Goal: Information Seeking & Learning: Learn about a topic

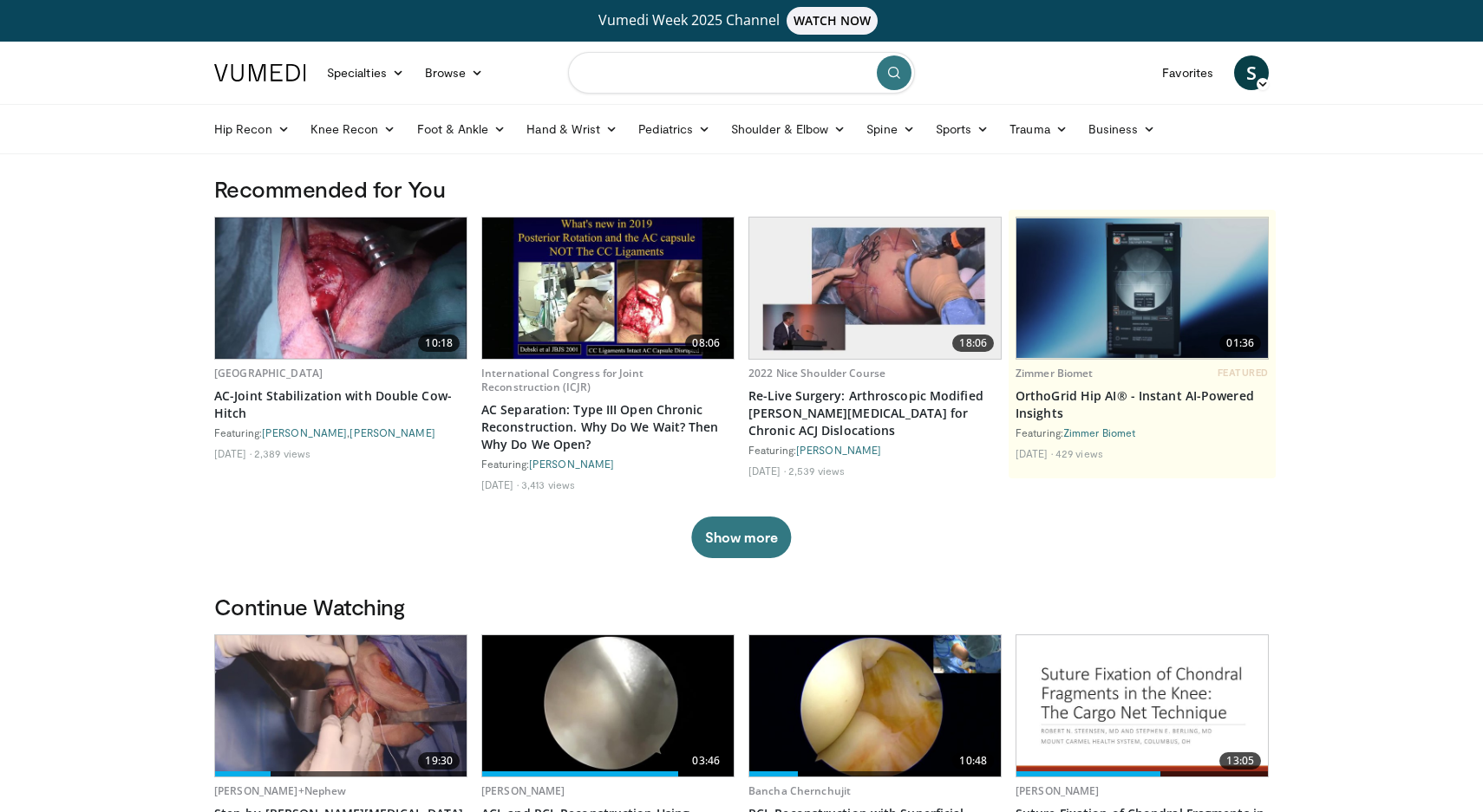
click at [658, 73] on input "Search topics, interventions" at bounding box center [741, 73] width 347 height 42
type input "**********"
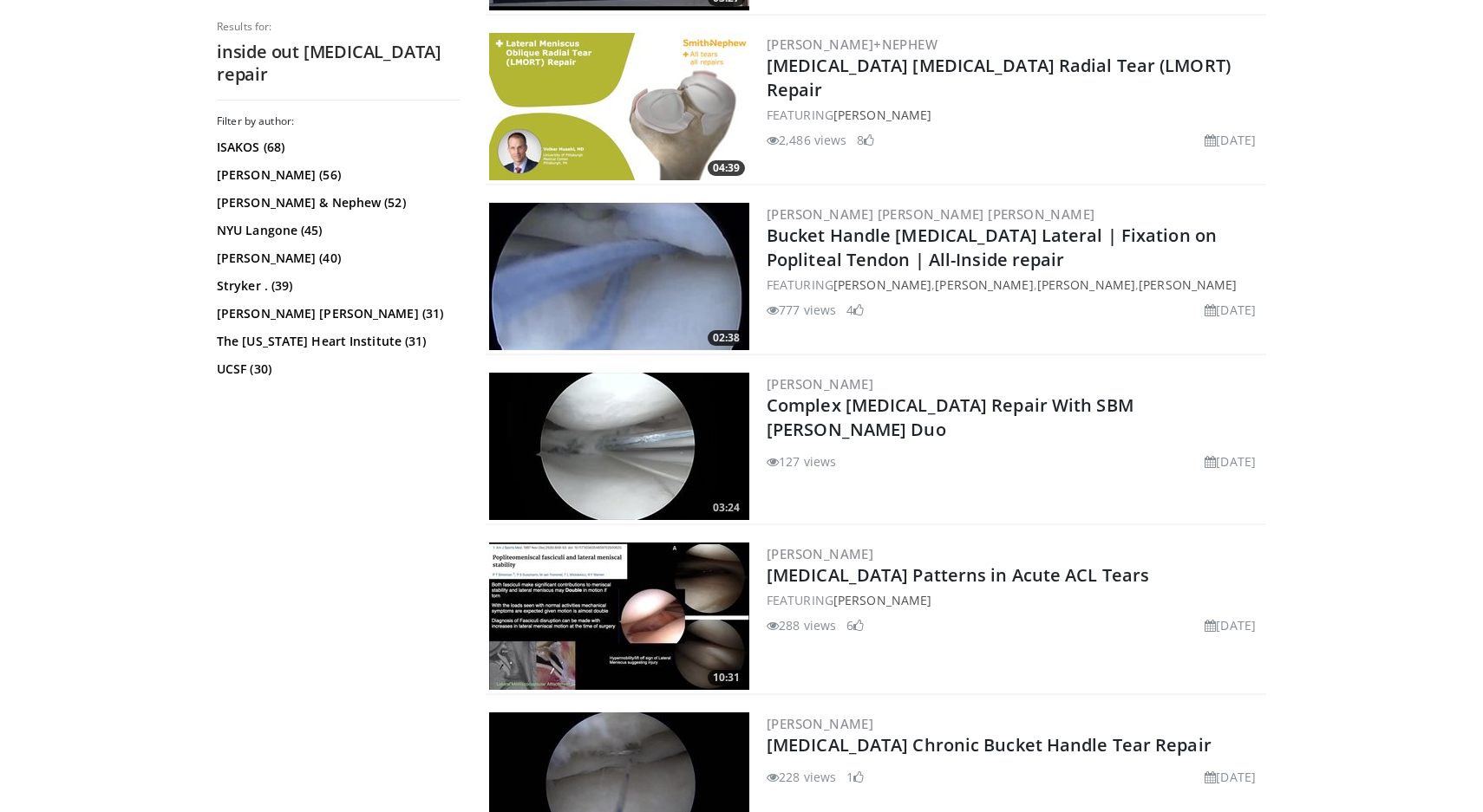
scroll to position [1539, 0]
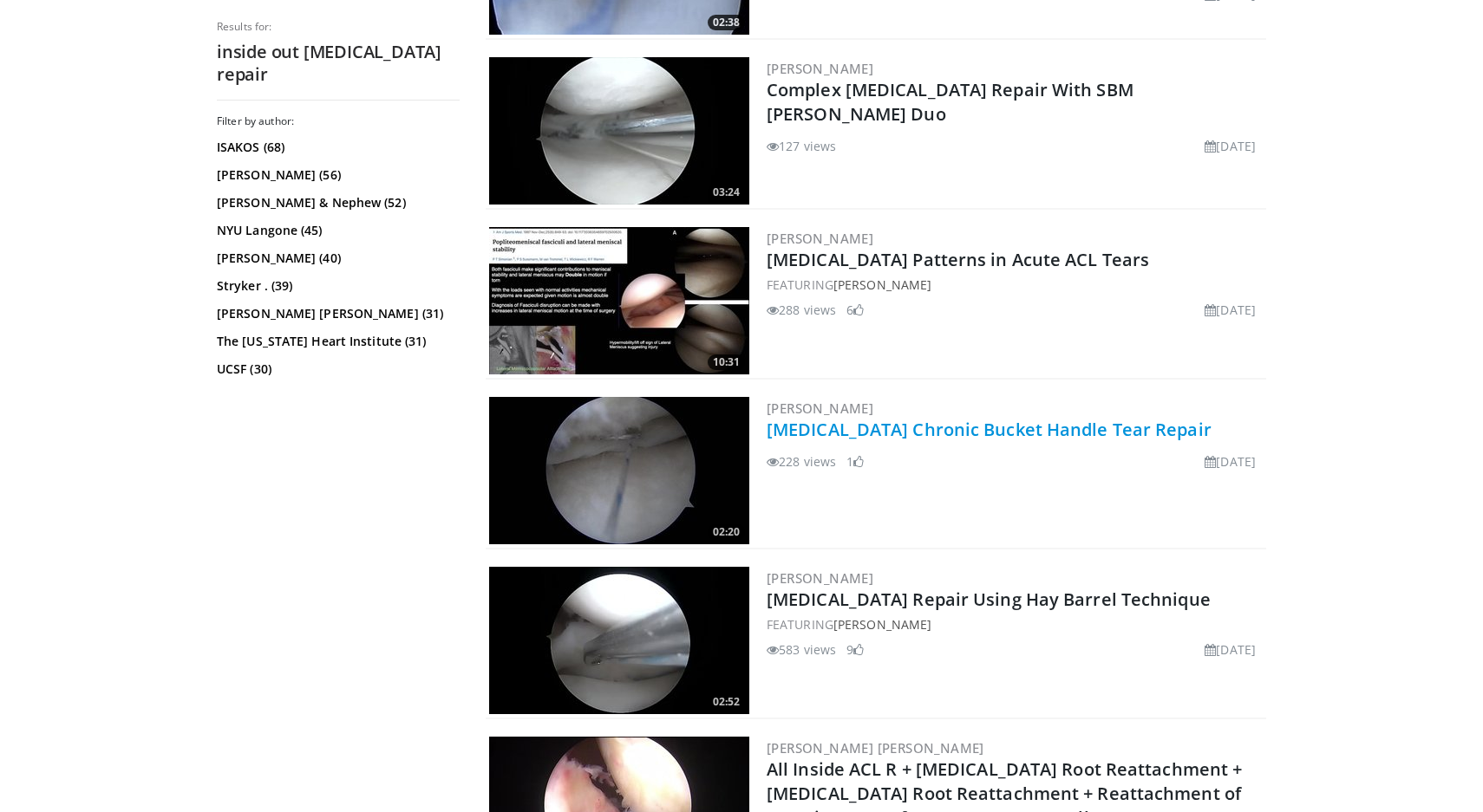
click at [943, 436] on link "[MEDICAL_DATA] Chronic Bucket Handle Tear Repair" at bounding box center [989, 429] width 445 height 24
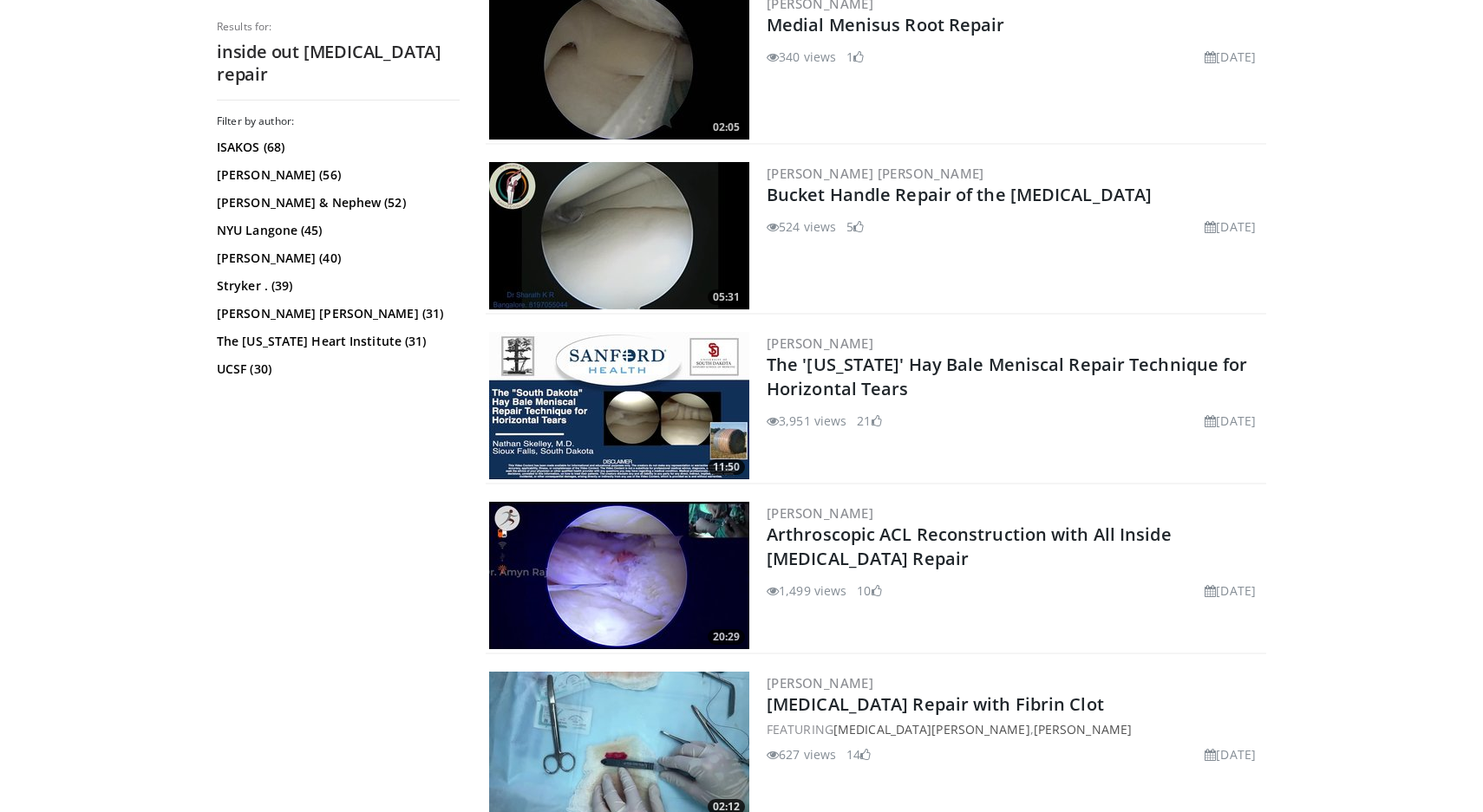
scroll to position [2967, 0]
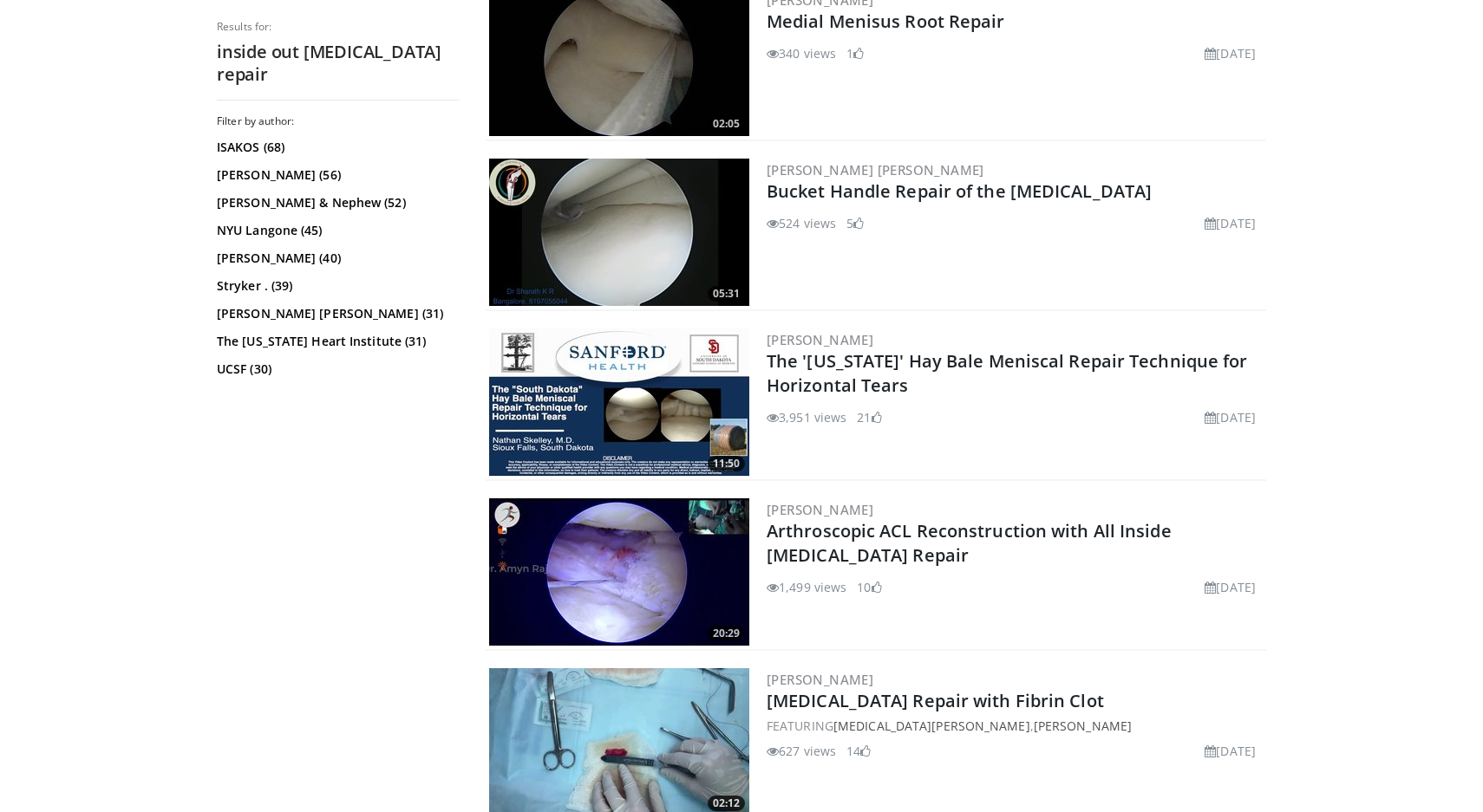
click at [981, 684] on h3 "[PERSON_NAME]" at bounding box center [1014, 679] width 496 height 15
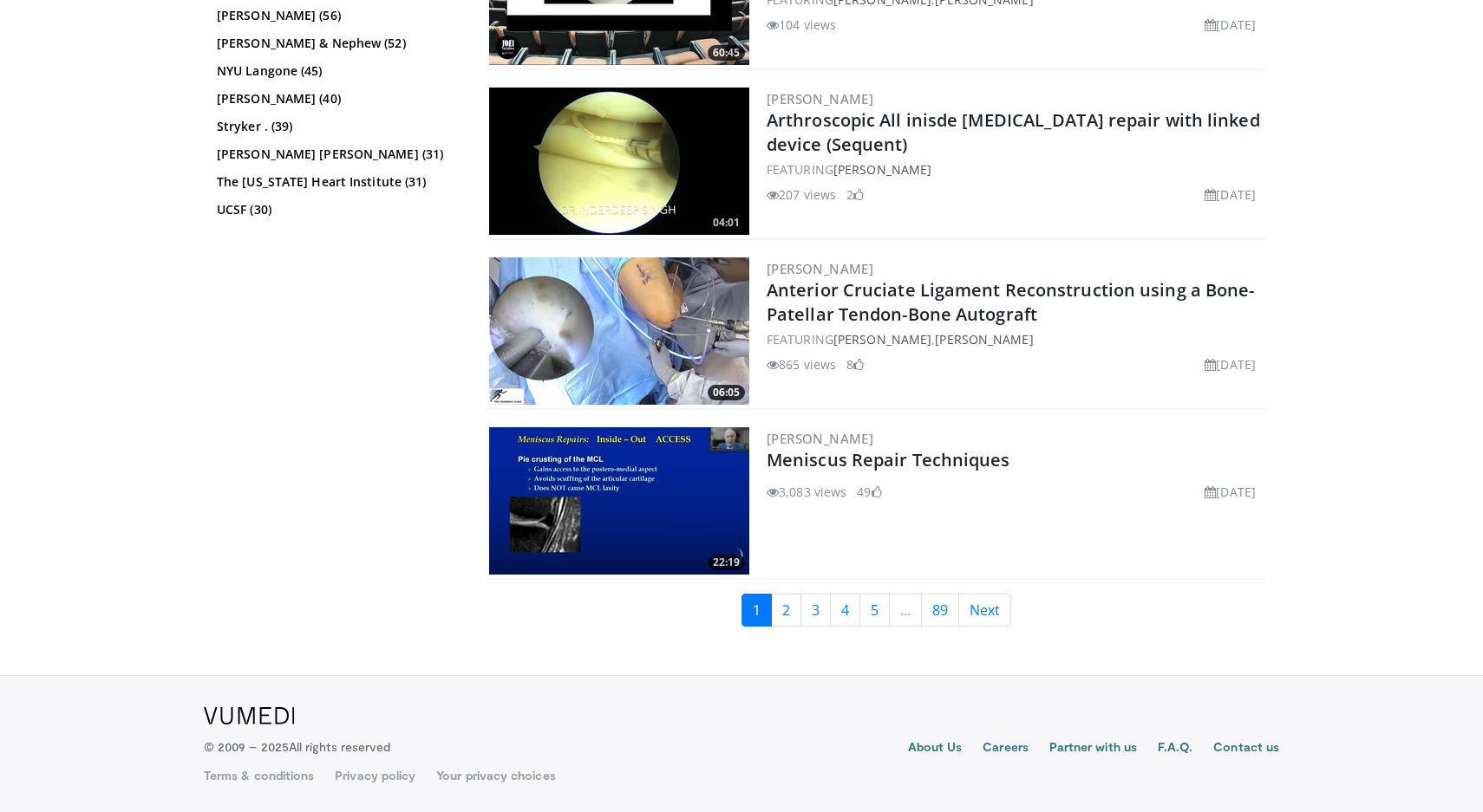
scroll to position [4057, 0]
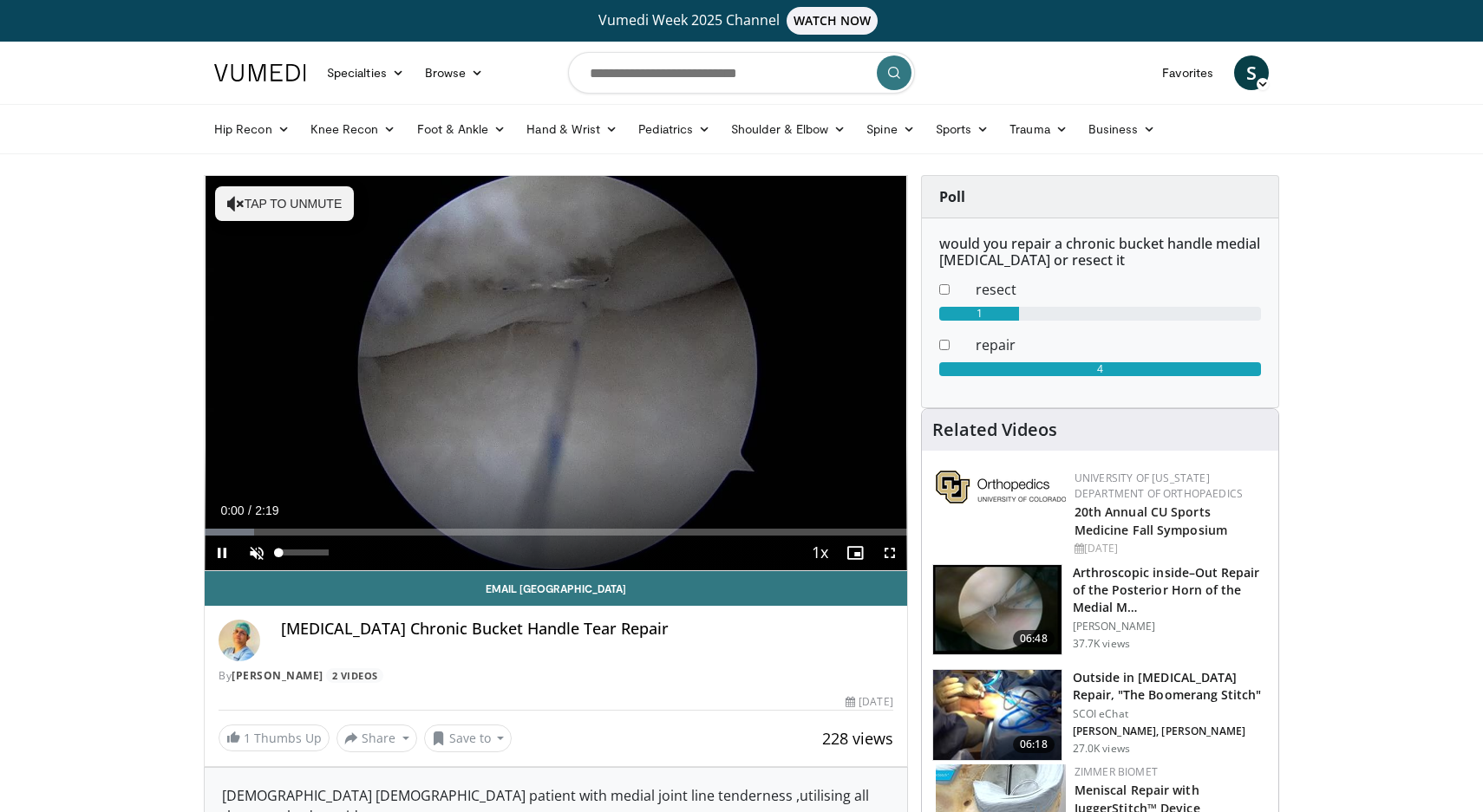
click at [260, 553] on span "Video Player" at bounding box center [257, 552] width 34 height 34
click at [891, 550] on span "Video Player" at bounding box center [889, 552] width 34 height 34
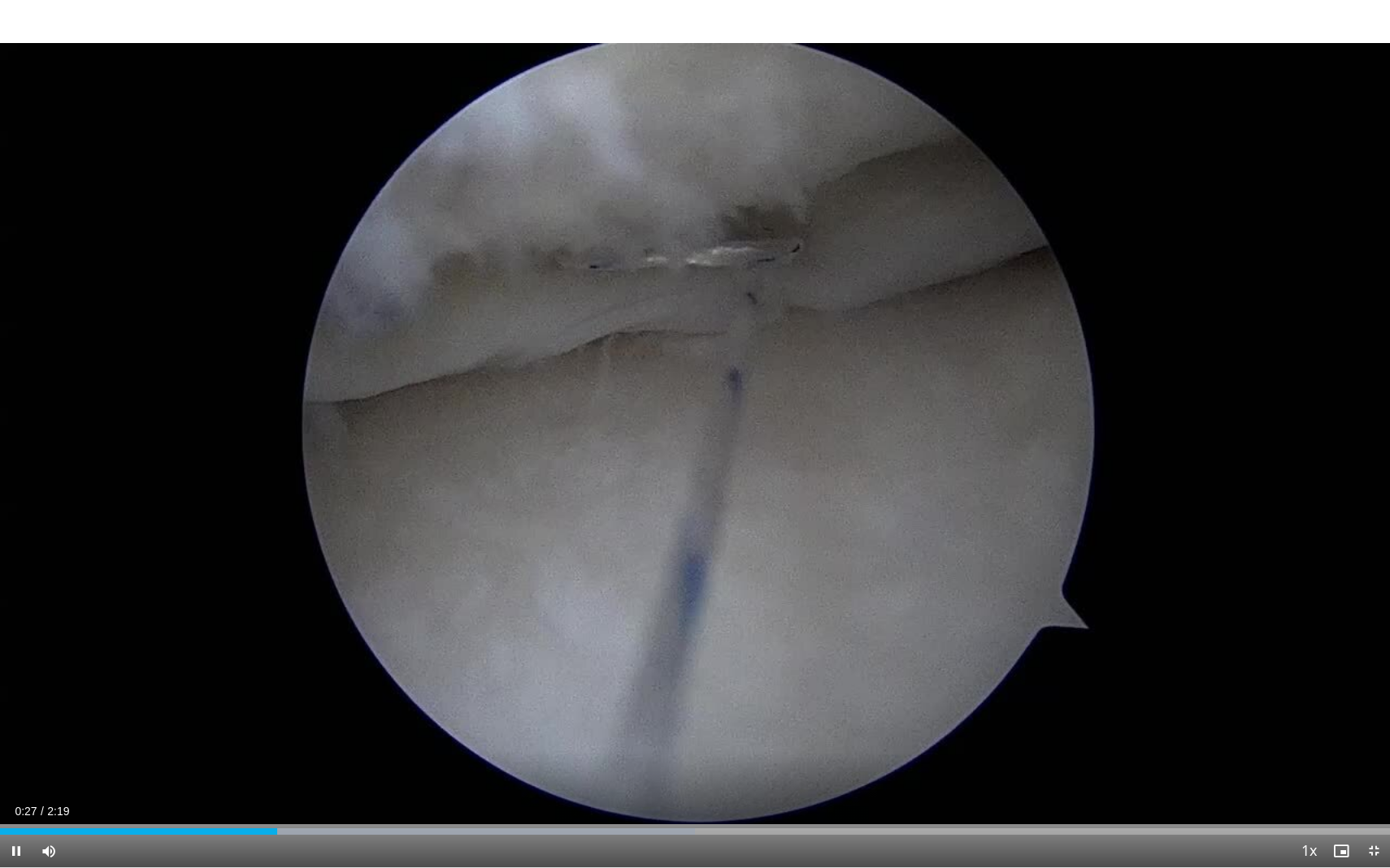
click at [1375, 760] on span "Video Player" at bounding box center [1373, 851] width 32 height 32
